Goal: Task Accomplishment & Management: Manage account settings

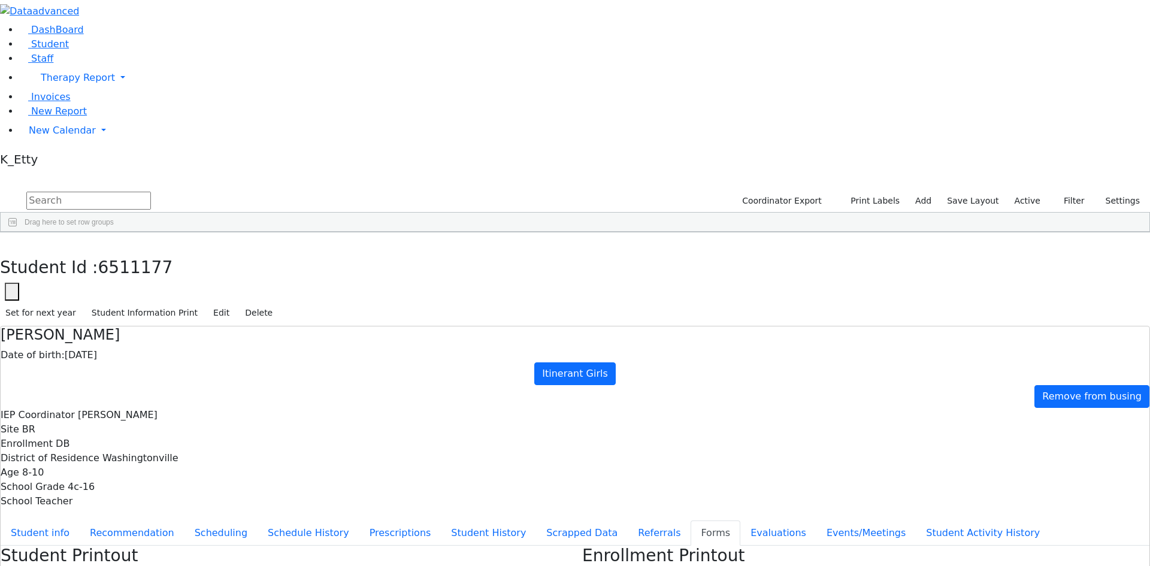
click at [240, 232] on div "Student Id : 6511177 Student Id 6511177 Cancel Save Set for next year Student I…" at bounding box center [575, 278] width 1150 height 93
drag, startPoint x: 225, startPoint y: 19, endPoint x: 27, endPoint y: 144, distance: 234.7
click at [12, 242] on icon "button" at bounding box center [8, 245] width 7 height 7
click at [50, 64] on link "Staff" at bounding box center [36, 58] width 34 height 11
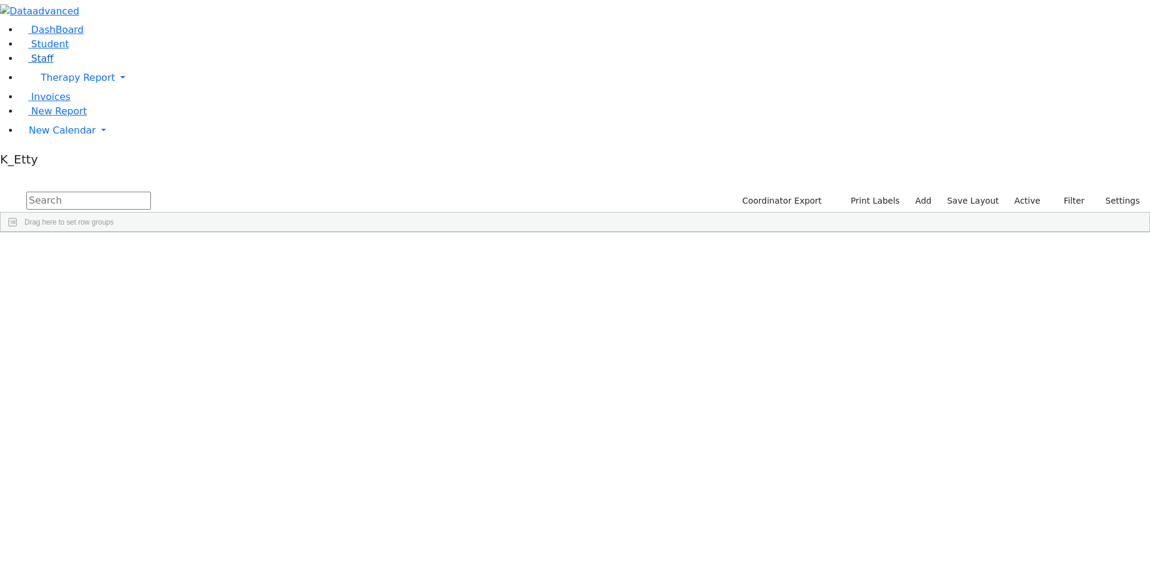
click at [37, 64] on span "Staff" at bounding box center [42, 58] width 22 height 11
click at [151, 192] on input "text" at bounding box center [88, 201] width 125 height 18
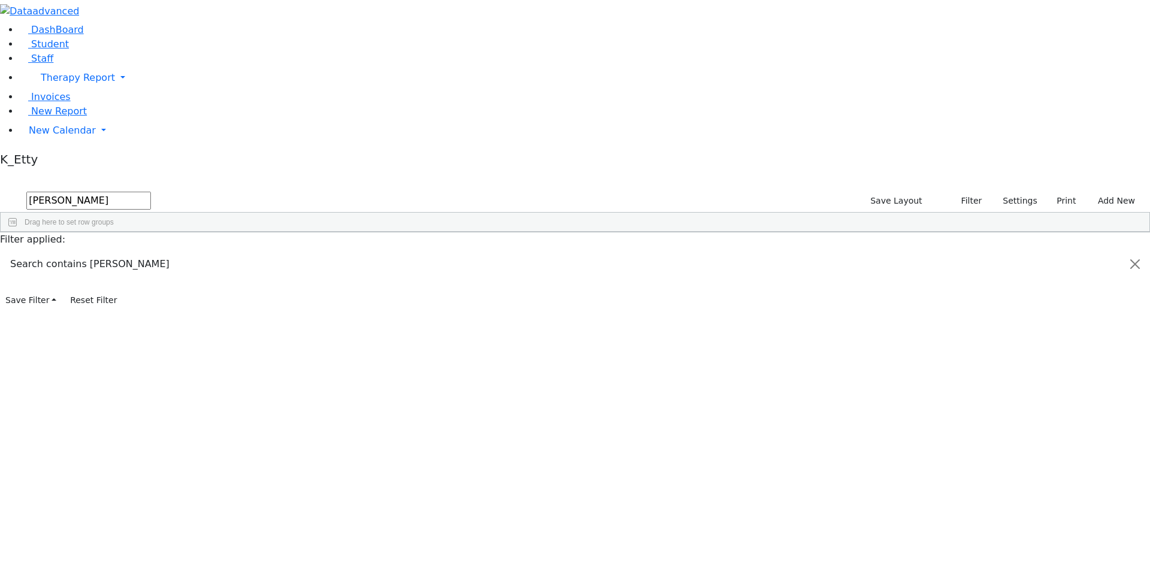
type input "kaufman"
click at [350, 285] on div "Speech Therapy" at bounding box center [315, 293] width 71 height 17
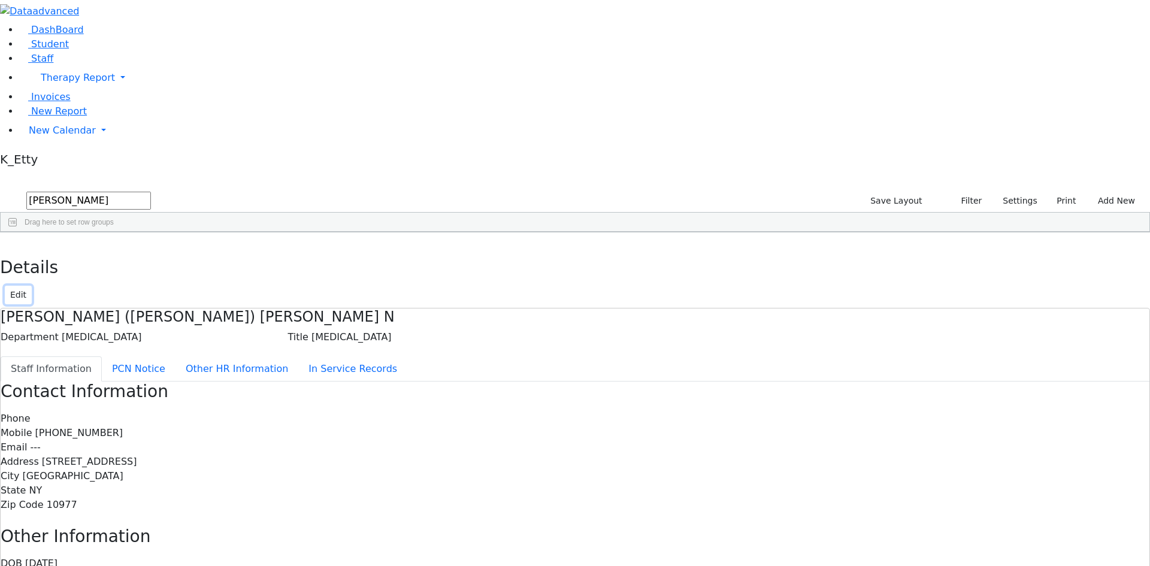
click at [32, 286] on button "Edit" at bounding box center [18, 295] width 27 height 19
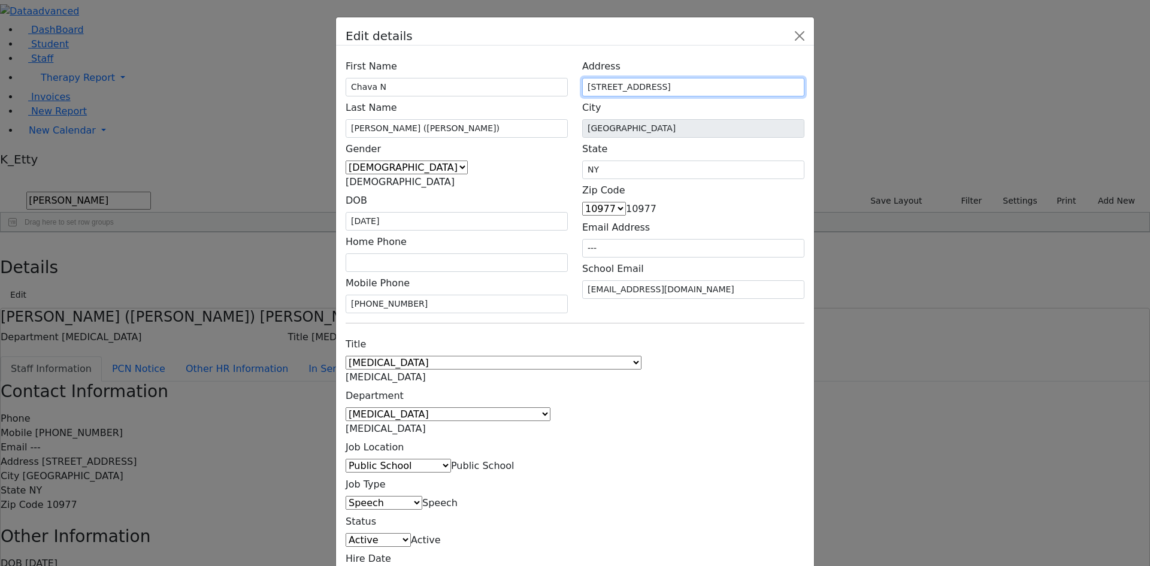
drag, startPoint x: 691, startPoint y: 146, endPoint x: 591, endPoint y: 144, distance: 100.0
click at [620, 96] on div "Address 36 Eastbourne Dr." at bounding box center [693, 75] width 222 height 41
type input "10 Eastbourne Dr."
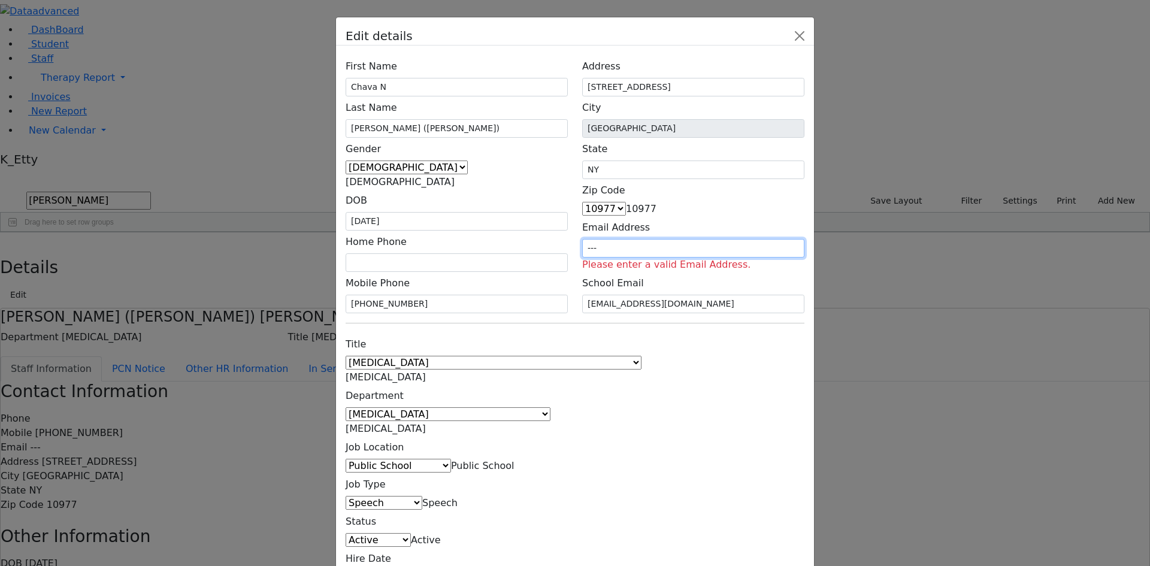
drag, startPoint x: 706, startPoint y: 222, endPoint x: 608, endPoint y: 207, distance: 99.3
click at [561, 207] on div "First Name Chava N Last Name Kaufman (Assaf) Gender Male Female Female DOB 11/2…" at bounding box center [574, 184] width 473 height 258
